Goal: Find specific page/section

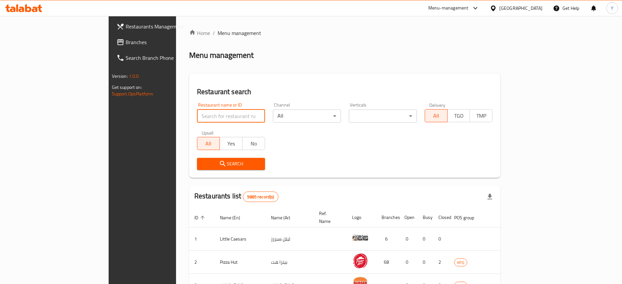
click at [199, 110] on input "search" at bounding box center [231, 116] width 68 height 13
click button "Search" at bounding box center [231, 164] width 68 height 12
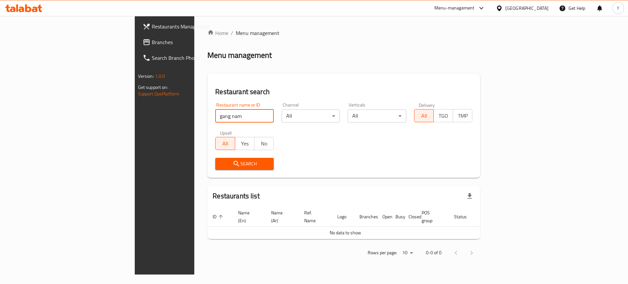
type input "gang nam"
click button "Search" at bounding box center [244, 164] width 59 height 12
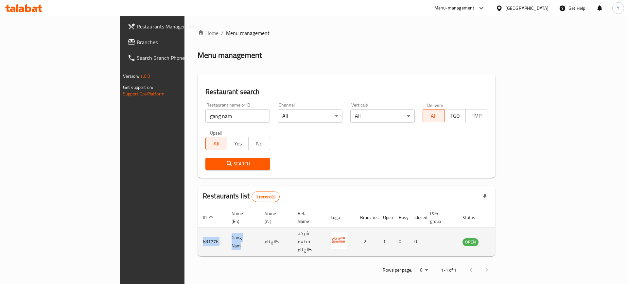
drag, startPoint x: 188, startPoint y: 232, endPoint x: 120, endPoint y: 234, distance: 67.1
click at [198, 234] on tr "681776 Gang Nam كانج نام شركه مطعم كانج نام 2 1 0 0 OPEN" at bounding box center [356, 242] width 317 height 29
copy tr "681776 [GEOGRAPHIC_DATA]"
